Goal: Information Seeking & Learning: Learn about a topic

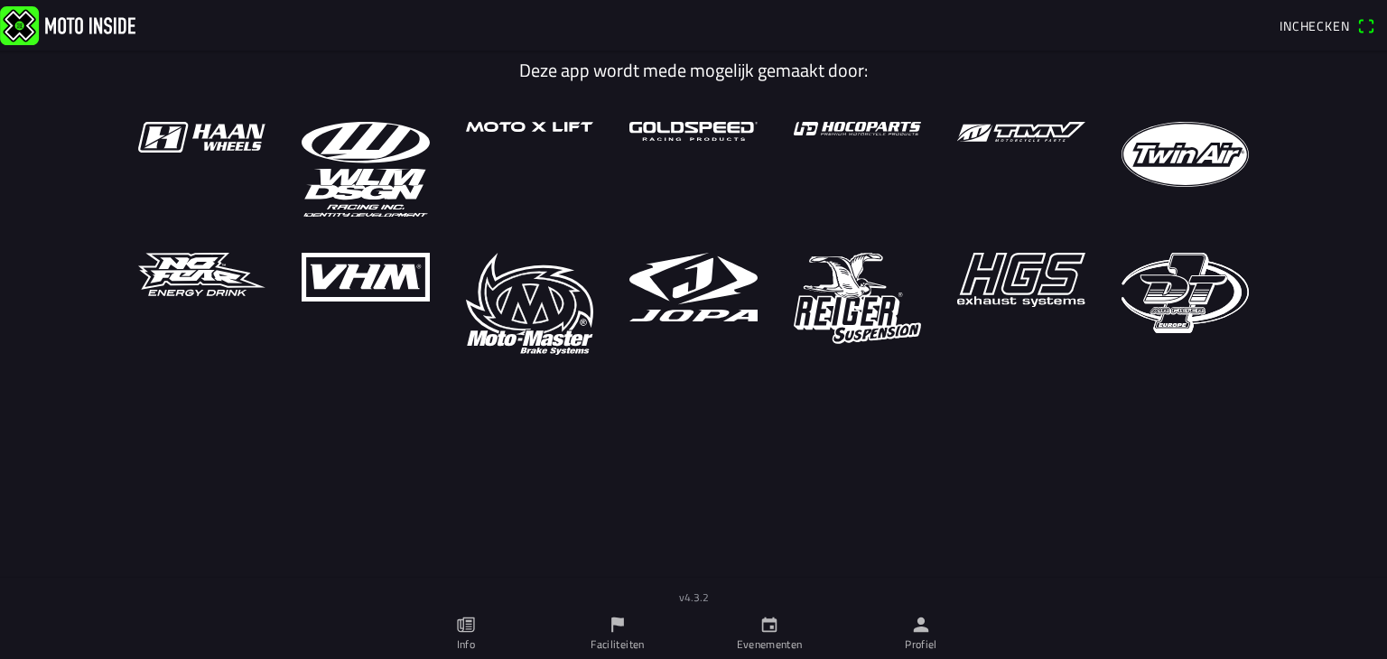
click at [740, 633] on link "Evenementen" at bounding box center [769, 633] width 152 height 51
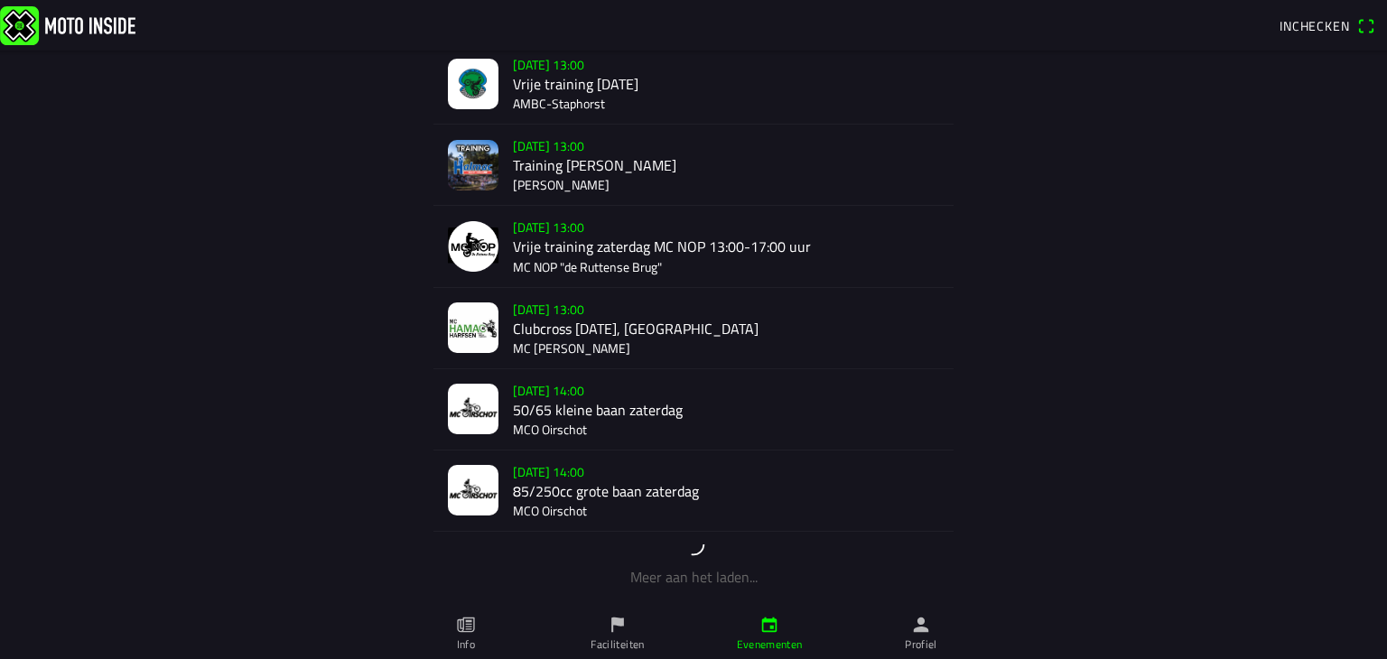
scroll to position [533, 0]
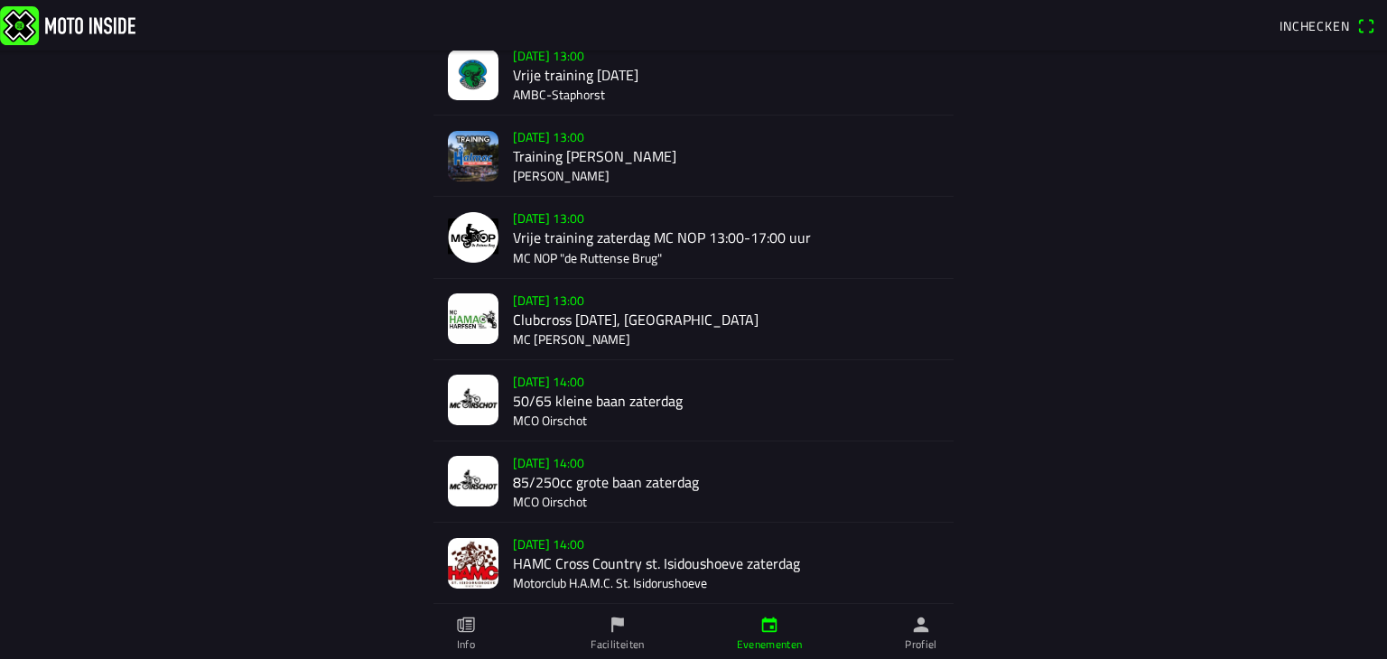
click at [529, 546] on div "[DATE] 14:00 HAMC Cross Country st. Isidoushoeve zaterdag Motorclub H.A.M.C. St…" at bounding box center [726, 563] width 426 height 80
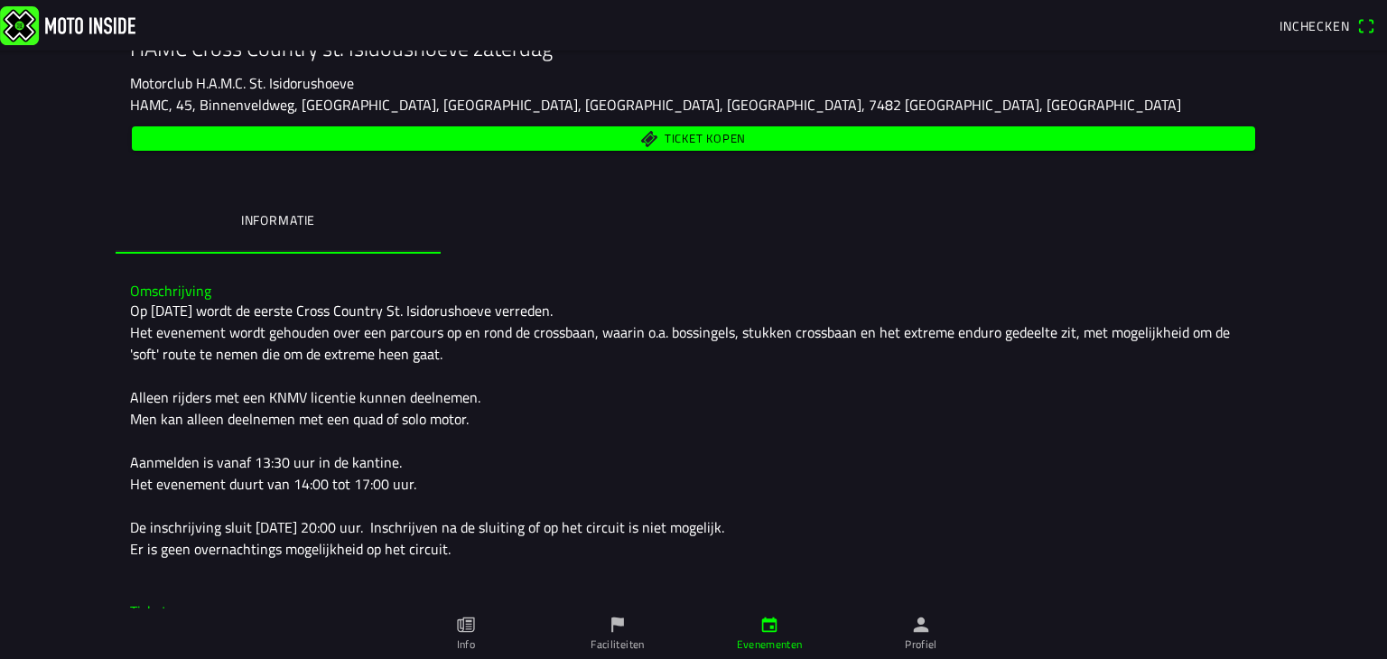
scroll to position [314, 0]
